Goal: Task Accomplishment & Management: Use online tool/utility

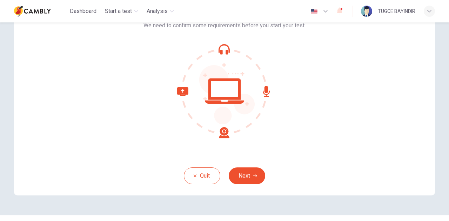
scroll to position [56, 0]
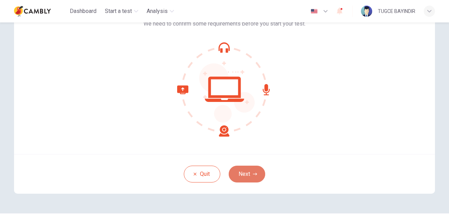
click at [250, 175] on button "Next" at bounding box center [247, 174] width 36 height 17
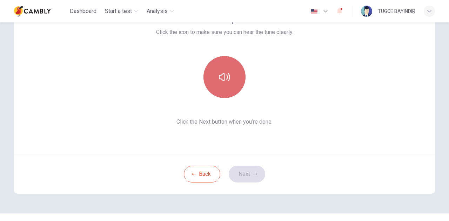
click at [215, 79] on button "button" at bounding box center [224, 77] width 42 height 42
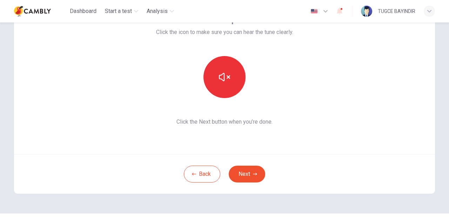
drag, startPoint x: 244, startPoint y: 173, endPoint x: 249, endPoint y: 170, distance: 5.4
click at [249, 170] on button "Next" at bounding box center [247, 174] width 36 height 17
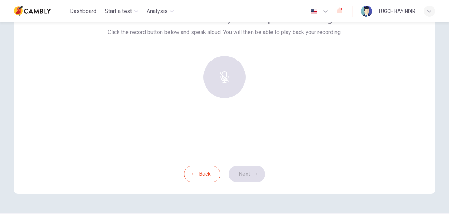
click at [249, 170] on div "Back Next" at bounding box center [224, 174] width 421 height 40
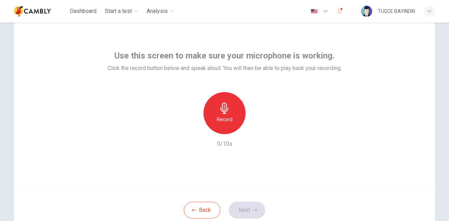
scroll to position [21, 0]
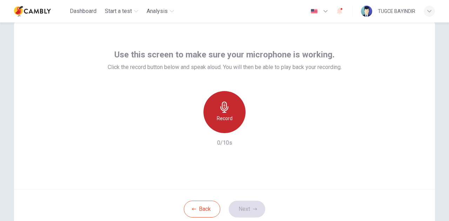
click at [219, 118] on h6 "Record" at bounding box center [225, 118] width 16 height 8
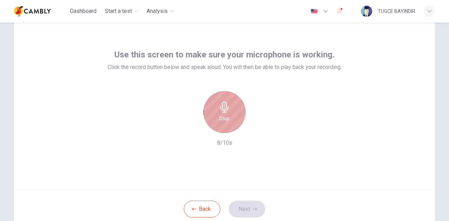
click at [232, 109] on div "Stop" at bounding box center [224, 112] width 42 height 42
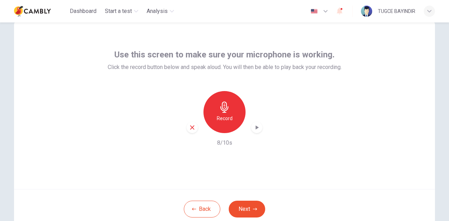
click at [255, 130] on icon "button" at bounding box center [256, 127] width 7 height 7
click at [247, 208] on button "Next" at bounding box center [247, 209] width 36 height 17
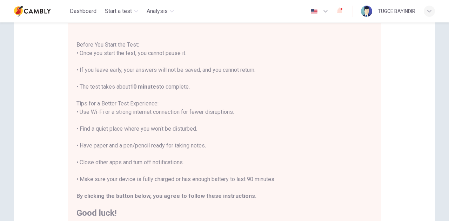
scroll to position [66, 0]
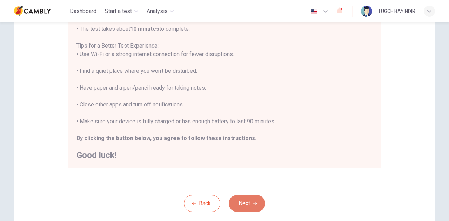
click at [247, 208] on button "Next" at bounding box center [247, 203] width 36 height 17
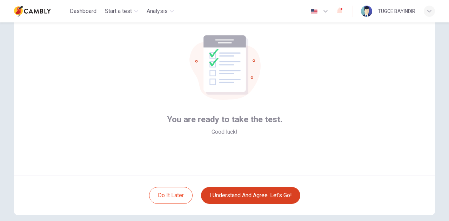
scroll to position [34, 0]
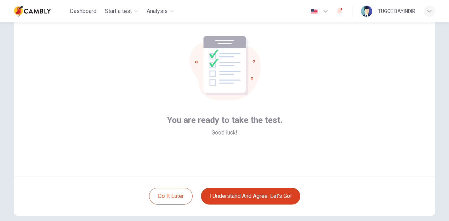
click at [239, 196] on button "I understand and agree. Let’s go!" at bounding box center [250, 196] width 99 height 17
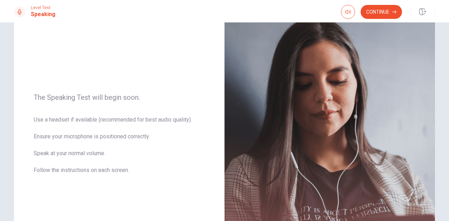
scroll to position [51, 0]
click at [370, 10] on button "Continue" at bounding box center [380, 12] width 41 height 14
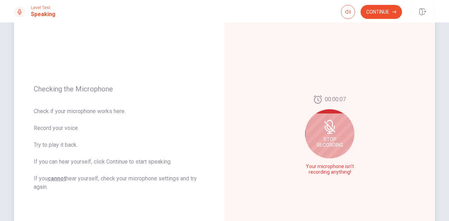
click at [322, 134] on div "Stop Recording" at bounding box center [329, 133] width 49 height 49
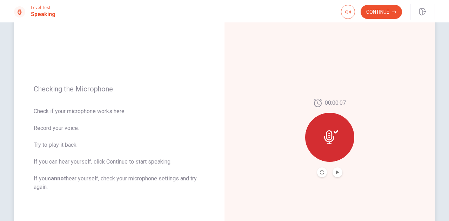
click at [327, 135] on icon at bounding box center [329, 137] width 10 height 14
click at [320, 171] on icon "Record Again" at bounding box center [322, 172] width 4 height 4
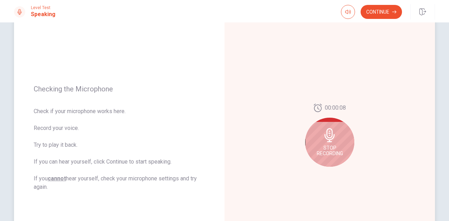
click at [322, 144] on div "Stop Recording" at bounding box center [329, 142] width 49 height 49
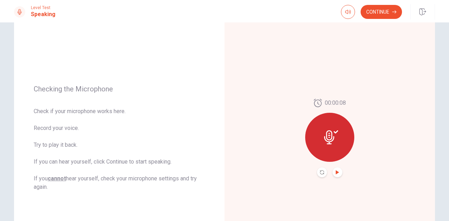
click at [336, 171] on icon "Play Audio" at bounding box center [337, 172] width 3 height 4
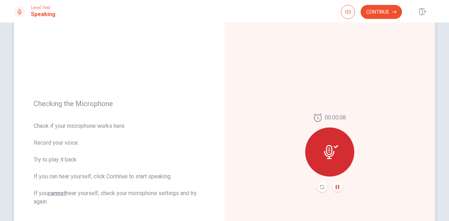
scroll to position [36, 0]
click at [384, 10] on button "Continue" at bounding box center [380, 12] width 41 height 14
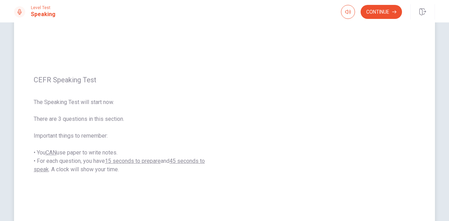
scroll to position [65, 0]
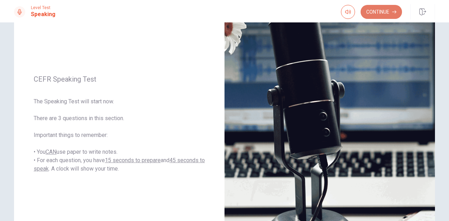
click at [386, 14] on button "Continue" at bounding box center [380, 12] width 41 height 14
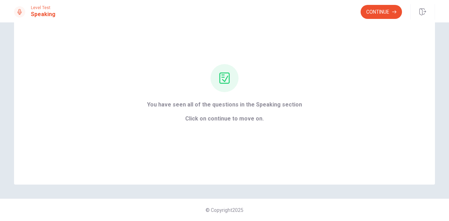
scroll to position [34, 0]
click at [376, 12] on button "Continue" at bounding box center [380, 12] width 41 height 14
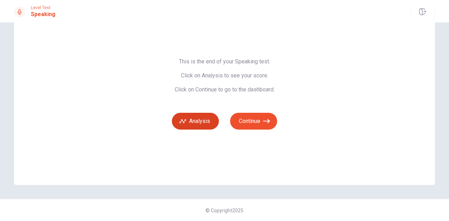
click at [204, 122] on button "Analysis" at bounding box center [195, 121] width 47 height 17
